Goal: Information Seeking & Learning: Check status

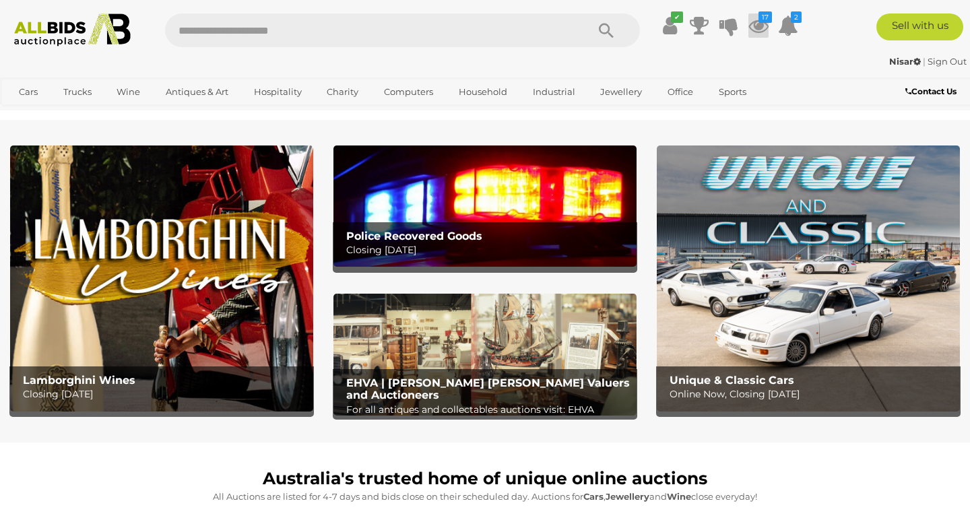
click at [754, 24] on icon at bounding box center [758, 25] width 20 height 24
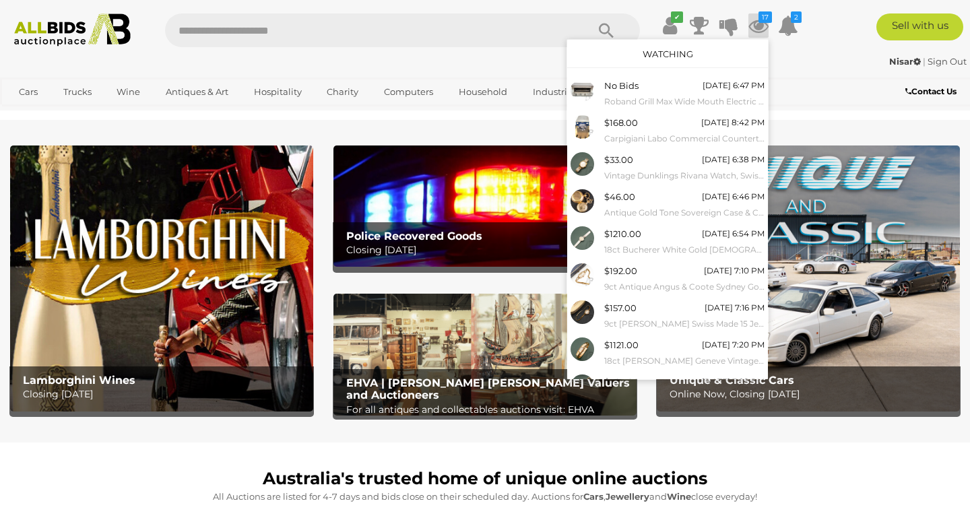
click at [672, 48] on div "Watching" at bounding box center [667, 54] width 201 height 28
click at [672, 53] on link "Watching" at bounding box center [668, 53] width 51 height 11
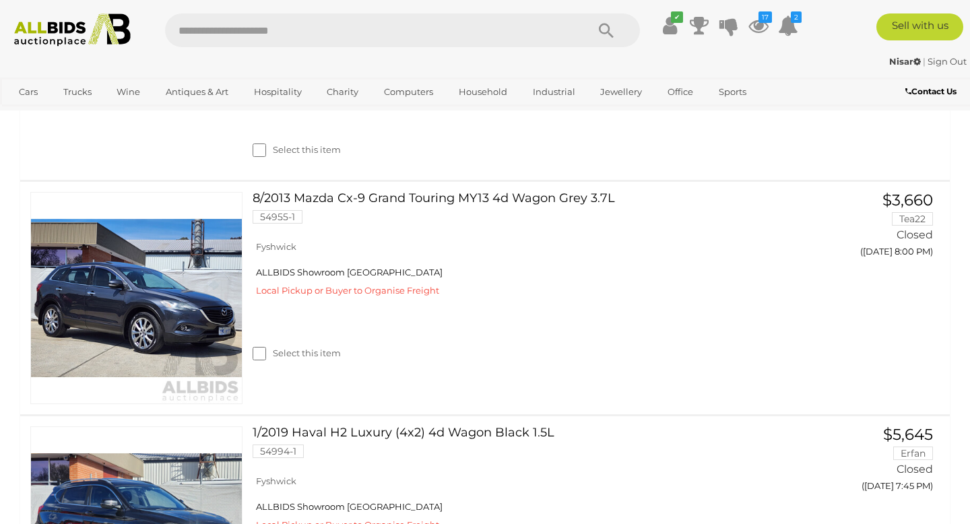
scroll to position [5486, 0]
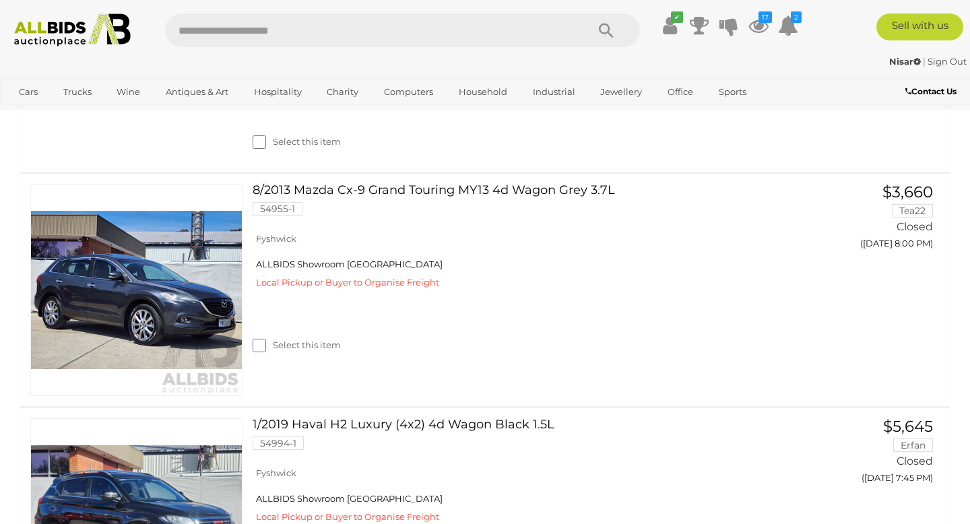
click at [405, 26] on input "text" at bounding box center [369, 30] width 408 height 34
type input "*******"
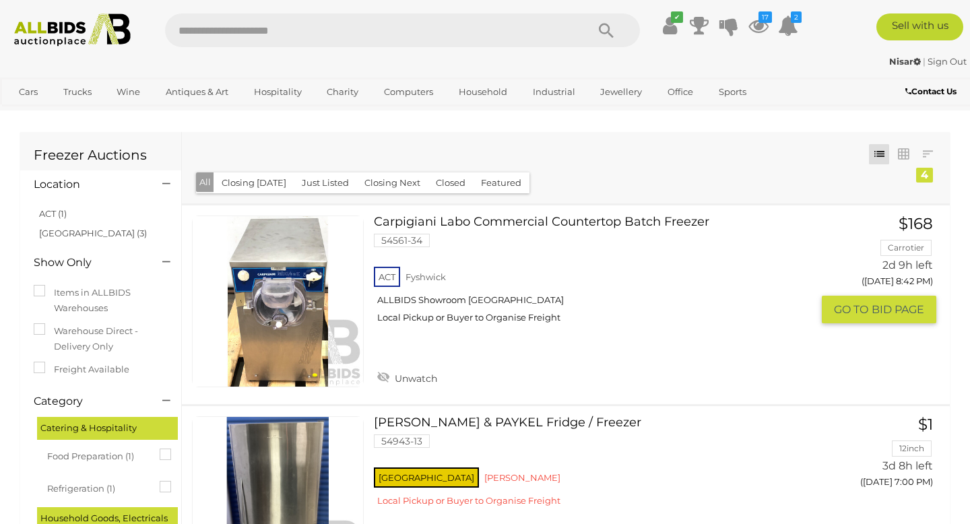
click at [395, 226] on link "Carpigiani Labo Commercial Countertop Batch Freezer 54561-34 ACT Fyshwick" at bounding box center [598, 275] width 428 height 118
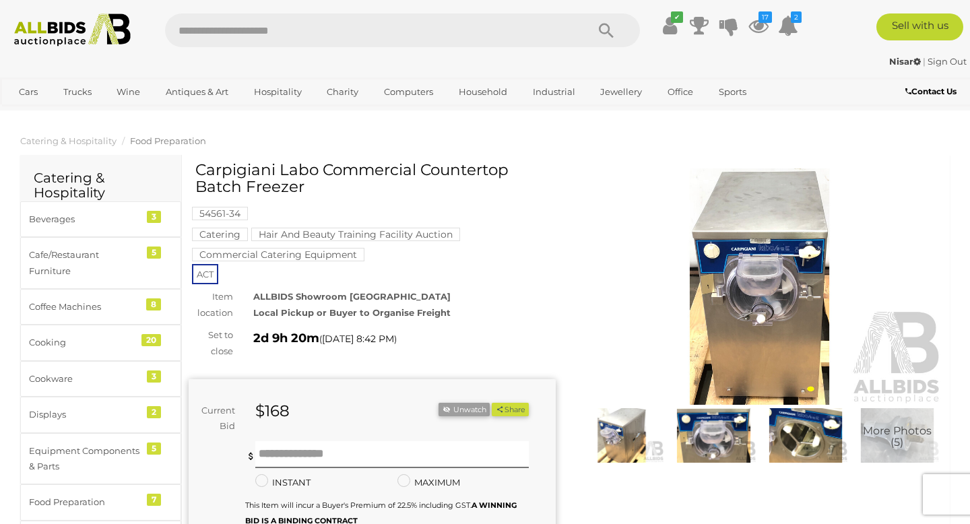
click at [749, 310] on img at bounding box center [759, 286] width 367 height 236
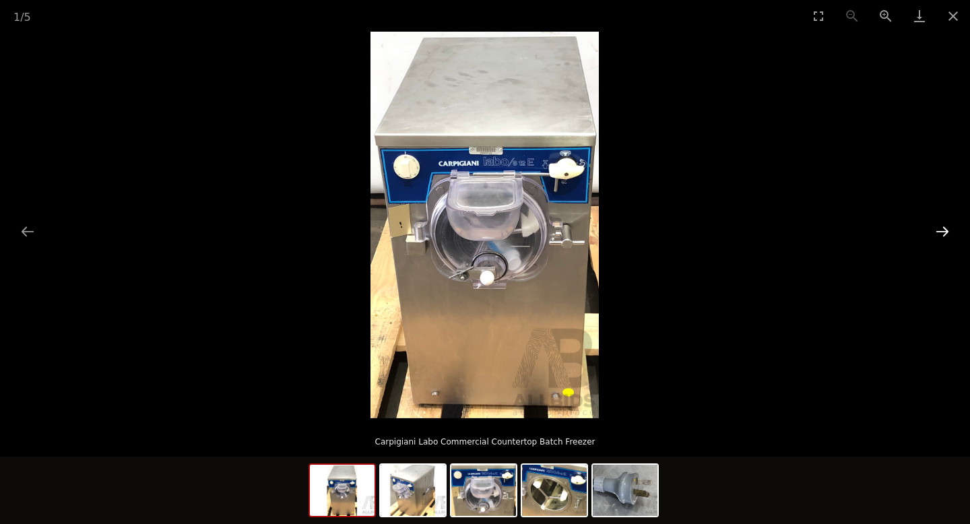
click at [945, 230] on button "Next slide" at bounding box center [942, 231] width 28 height 26
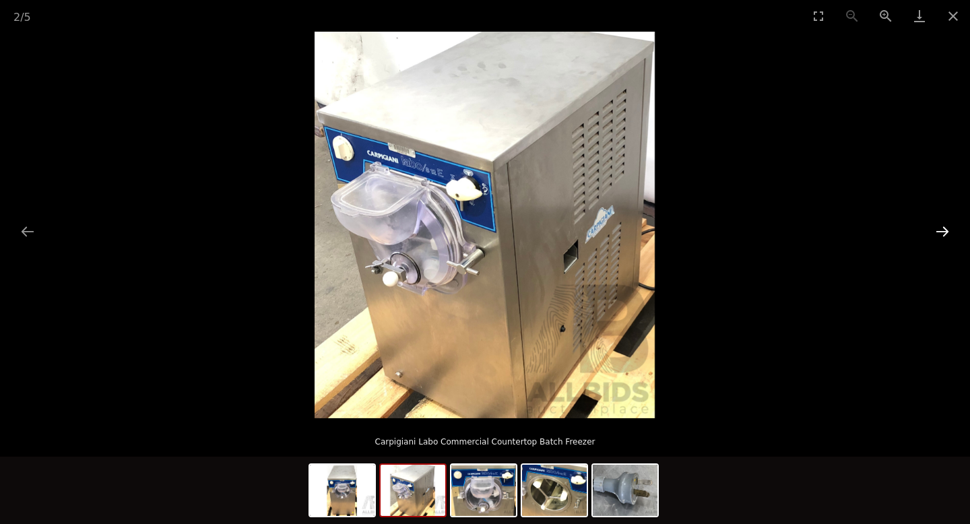
click at [944, 230] on button "Next slide" at bounding box center [942, 231] width 28 height 26
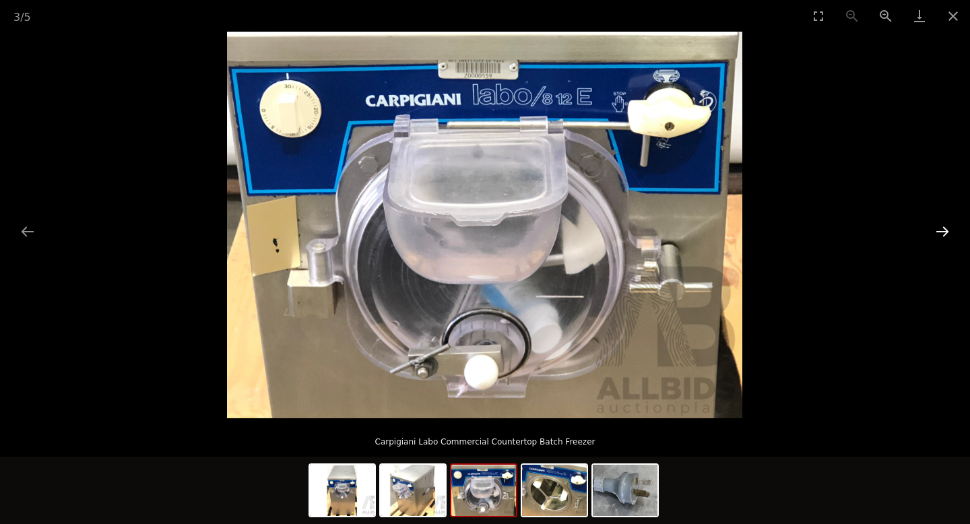
click at [944, 230] on button "Next slide" at bounding box center [942, 231] width 28 height 26
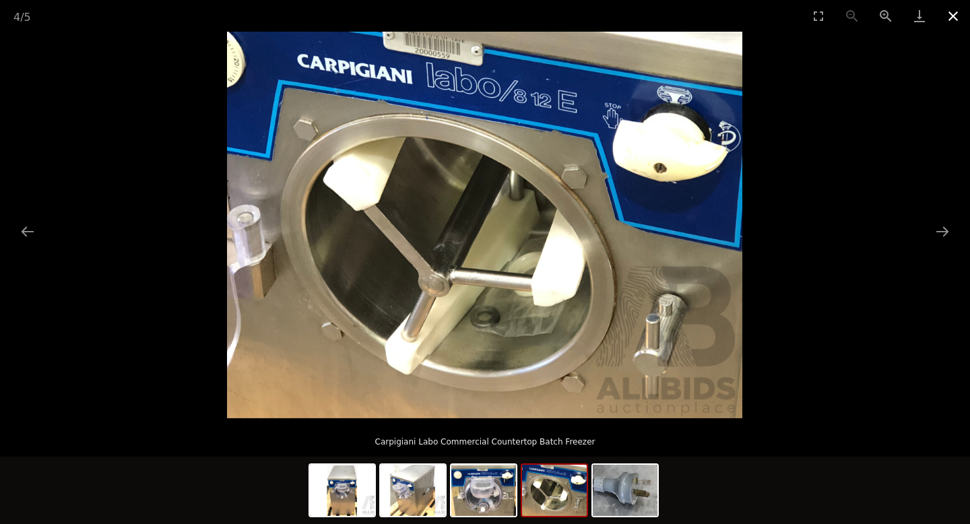
click at [948, 16] on button "Close gallery" at bounding box center [953, 16] width 34 height 32
